Goal: Transaction & Acquisition: Purchase product/service

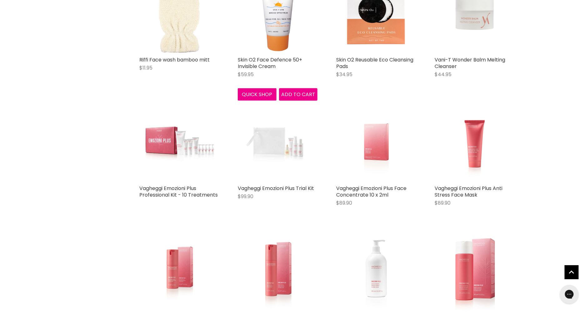
scroll to position [1072, 0]
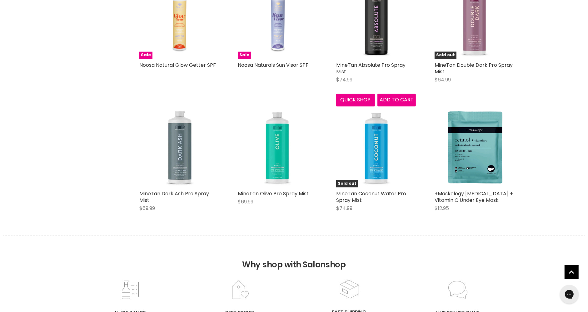
scroll to position [1613, 0]
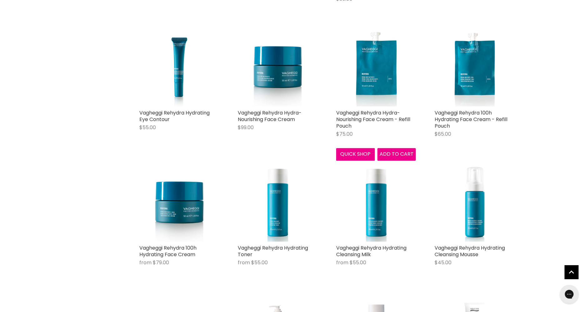
scroll to position [3978, 0]
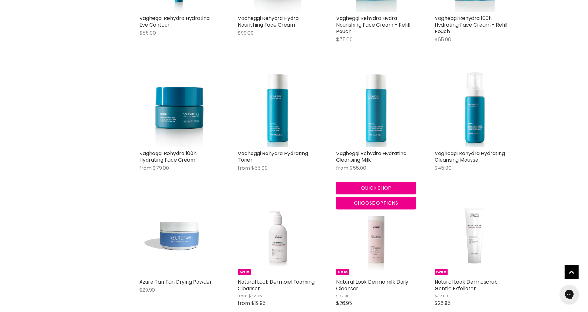
click at [381, 88] on img "Main content" at bounding box center [376, 107] width 80 height 80
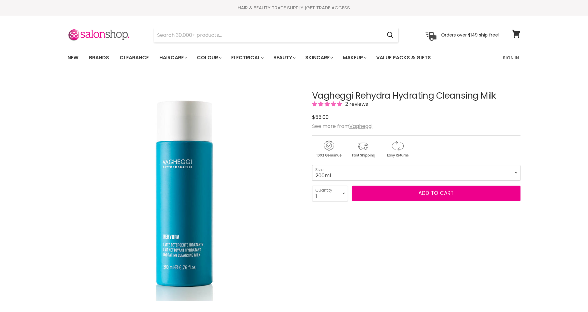
click at [306, 98] on article "Click or scroll to zoom Tap or pinch to zoom Click or scroll to zoom" at bounding box center [293, 277] width 453 height 402
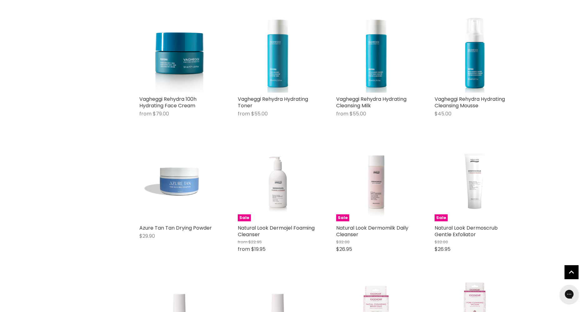
click at [277, 52] on img "Main content" at bounding box center [278, 53] width 80 height 80
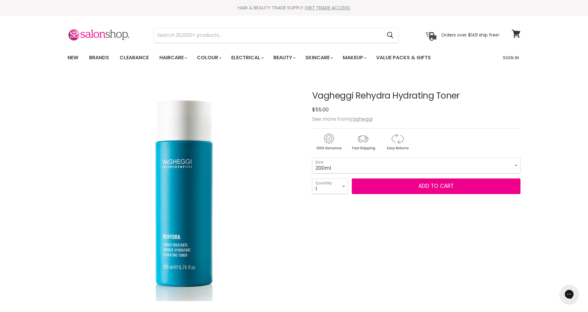
click at [313, 96] on h1 "Vagheggi Rehydra Hydrating Toner" at bounding box center [416, 96] width 208 height 10
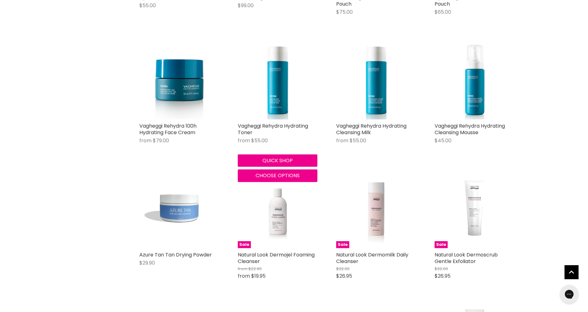
scroll to position [810, 0]
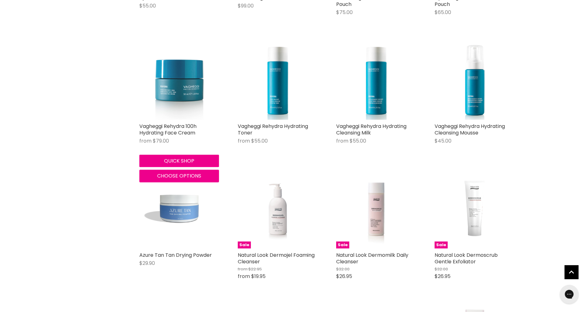
click at [196, 71] on img "Main content" at bounding box center [179, 80] width 80 height 80
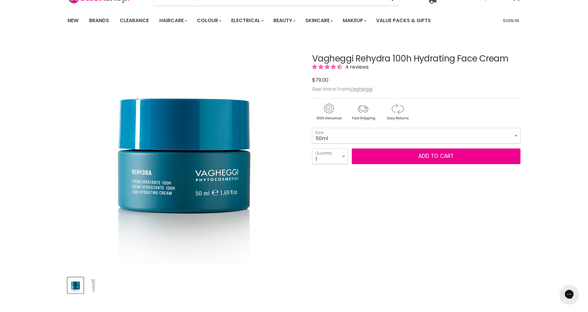
drag, startPoint x: 515, startPoint y: 59, endPoint x: 305, endPoint y: 58, distance: 210.2
click at [305, 58] on article "Click or scroll to zoom Tap or pinch to zoom Click or scroll to zoom" at bounding box center [293, 239] width 453 height 402
copy div "Vagheggi Rehydra 100h Hydrating Face Cream"
